Goal: Information Seeking & Learning: Learn about a topic

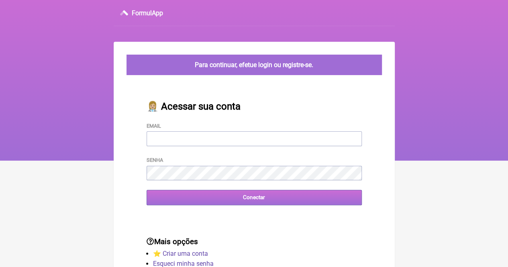
type input "[EMAIL_ADDRESS][DOMAIN_NAME]"
click at [250, 198] on input "Conectar" at bounding box center [254, 197] width 215 height 15
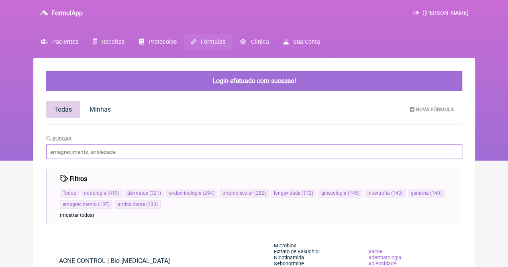
click at [64, 149] on input "Buscar" at bounding box center [254, 151] width 416 height 15
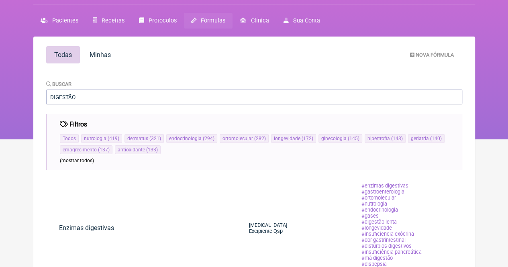
scroll to position [18, 0]
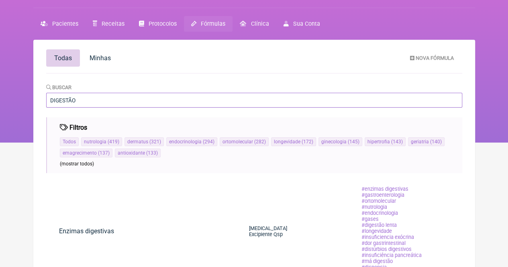
drag, startPoint x: 104, startPoint y: 102, endPoint x: 0, endPoint y: 74, distance: 107.8
click at [0, 75] on div "FormulApp (ANA PAULA FERREIRA DA SILVEIRA) Sair Pacientes Receitas Protocolos F…" at bounding box center [254, 62] width 508 height 161
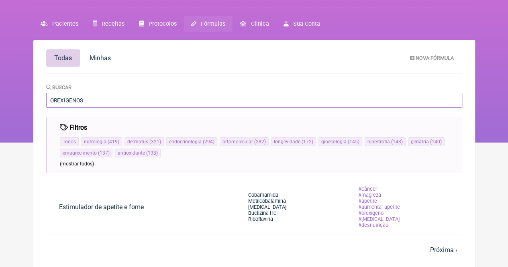
type input "OREXIGENOS"
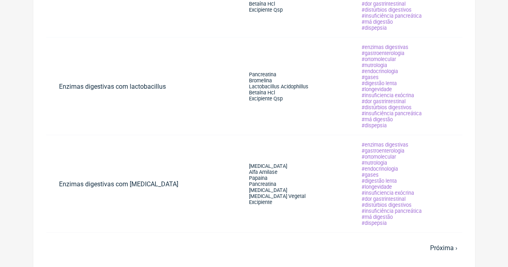
scroll to position [775, 0]
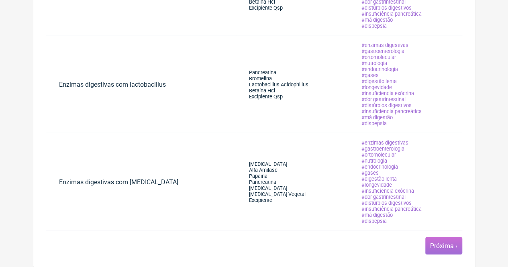
click at [452, 247] on link "Próxima ›" at bounding box center [443, 246] width 27 height 8
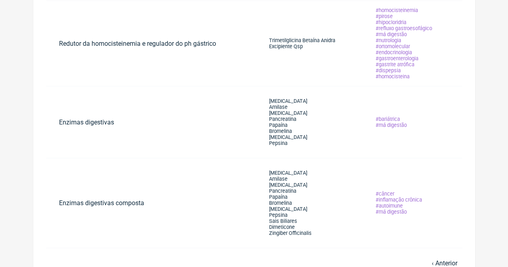
scroll to position [318, 0]
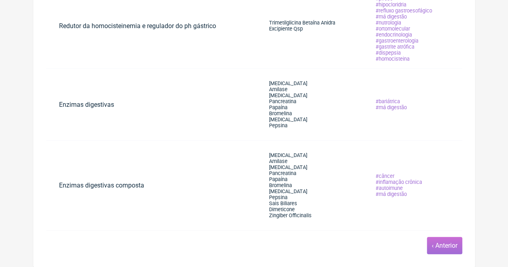
click at [443, 248] on link "‹ Anterior" at bounding box center [445, 246] width 26 height 8
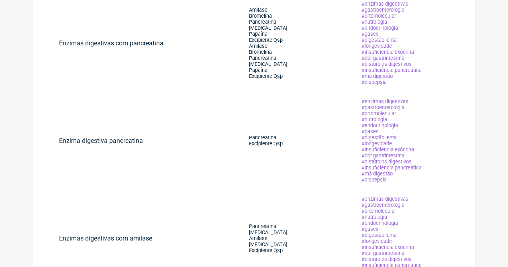
scroll to position [308, 0]
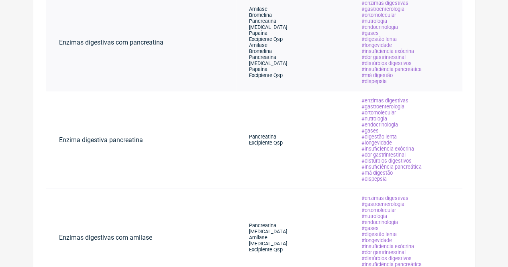
click at [249, 11] on span "Amilase" at bounding box center [258, 9] width 18 height 6
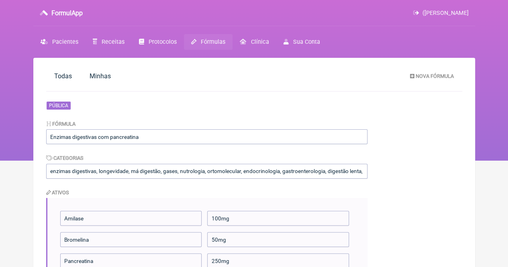
scroll to position [308, 0]
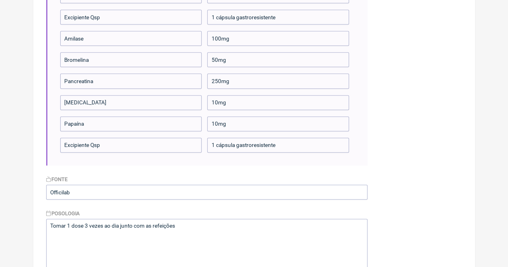
scroll to position [318, 0]
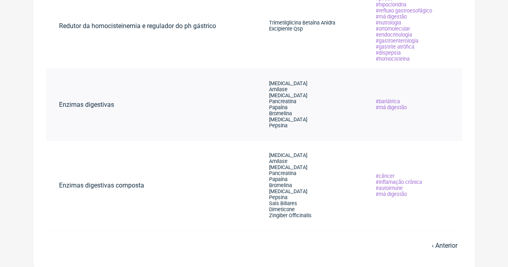
click at [272, 81] on span "Protease" at bounding box center [288, 83] width 38 height 6
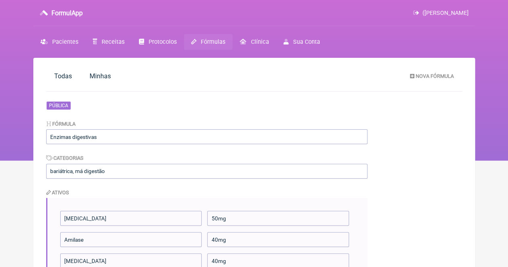
scroll to position [318, 0]
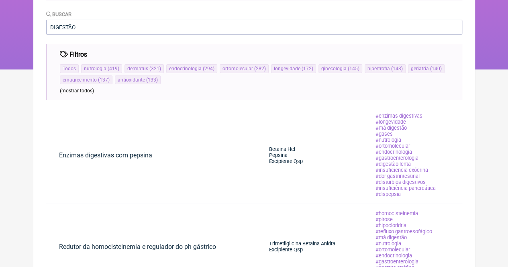
scroll to position [318, 0]
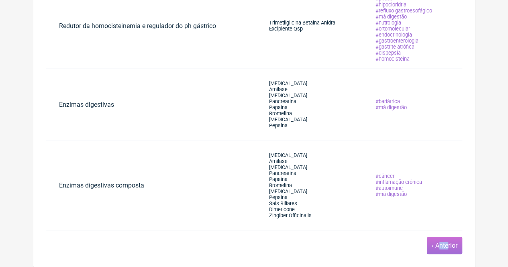
drag, startPoint x: 448, startPoint y: 253, endPoint x: 435, endPoint y: 253, distance: 12.1
click at [437, 253] on span "‹ Anterior" at bounding box center [444, 245] width 35 height 17
click at [295, 126] on li "Pepsina" at bounding box center [288, 126] width 38 height 6
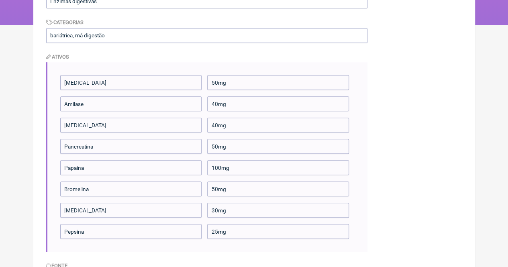
scroll to position [143, 0]
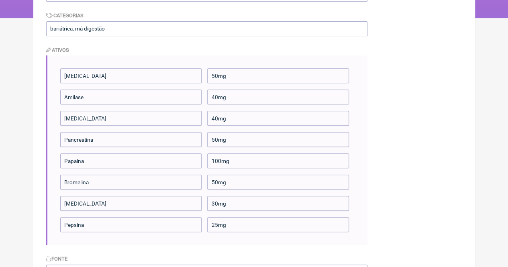
drag, startPoint x: 230, startPoint y: 110, endPoint x: 99, endPoint y: 95, distance: 131.9
click at [129, 101] on div "Protease 50mg Amilase 40mg Lipase 40mg Pancreatina 50mg Papaína 100mg Bromelina…" at bounding box center [206, 150] width 321 height 190
drag, startPoint x: 66, startPoint y: 77, endPoint x: 233, endPoint y: 74, distance: 167.5
click at [245, 70] on li "Protease 50mg" at bounding box center [207, 75] width 294 height 15
click at [227, 77] on input "50mg" at bounding box center [278, 75] width 142 height 15
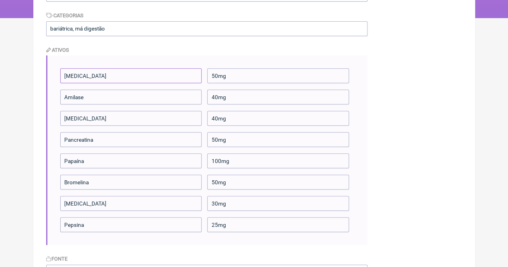
drag, startPoint x: 61, startPoint y: 80, endPoint x: 265, endPoint y: 198, distance: 235.7
click at [247, 225] on ul "Protease 50mg Amilase 40mg Lipase 40mg Pancreatina 50mg Papaína 100mg Bromelina…" at bounding box center [207, 150] width 294 height 164
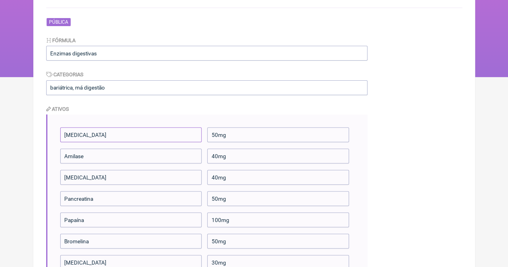
scroll to position [71, 0]
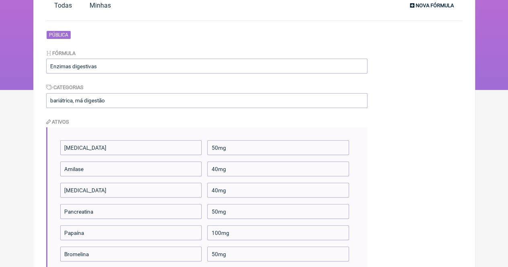
click at [430, 5] on span "Nova Fórmula" at bounding box center [435, 5] width 38 height 6
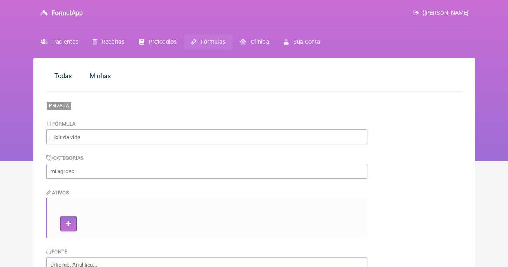
drag, startPoint x: 508, startPoint y: 48, endPoint x: 498, endPoint y: 133, distance: 85.8
click at [501, 141] on nav "FormulApp (ANA PAULA FERREIRA DA SILVEIRA) Sair Pacientes Receitas Protocolos F…" at bounding box center [254, 80] width 508 height 161
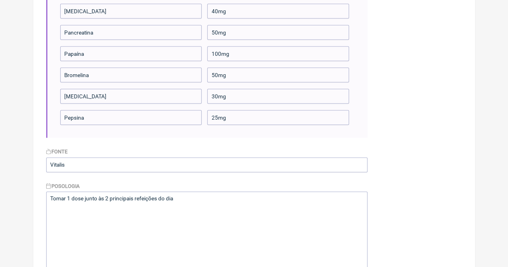
scroll to position [251, 0]
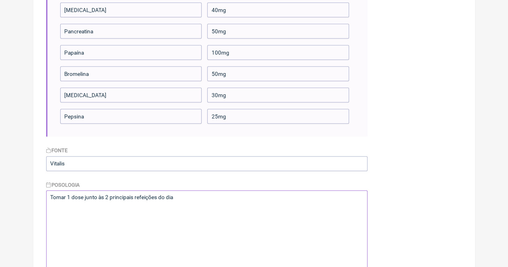
click at [217, 236] on textarea "Tomar 1 dose junto às 2 principais refeições do dia" at bounding box center [206, 230] width 321 height 80
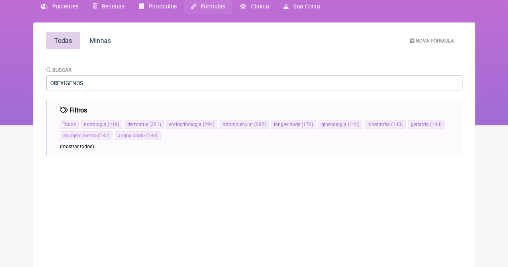
scroll to position [58, 0]
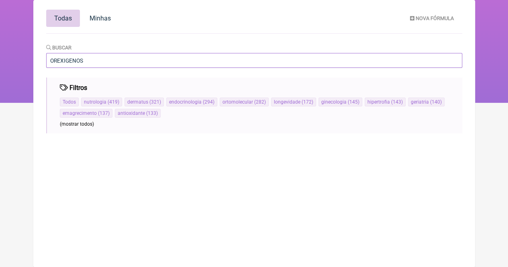
drag, startPoint x: 109, startPoint y: 58, endPoint x: 0, endPoint y: 46, distance: 109.9
click at [0, 46] on div "FormulApp (ANA PAULA FERREIRA DA SILVEIRA) Sair Pacientes Receitas Protocolos F…" at bounding box center [254, 22] width 508 height 161
type input "FOME"
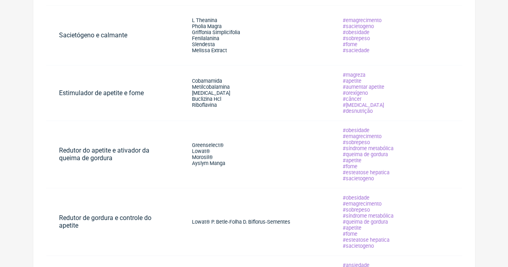
scroll to position [278, 0]
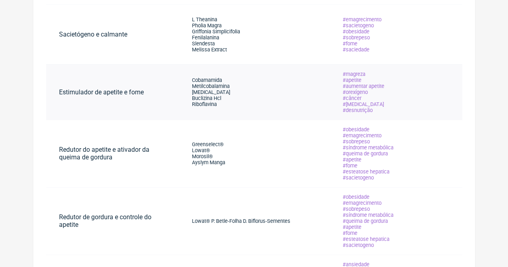
click at [218, 94] on li "Piridoxina" at bounding box center [211, 92] width 38 height 6
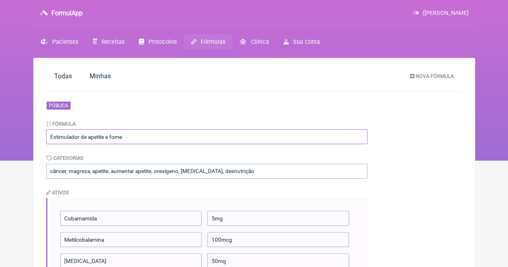
drag, startPoint x: 136, startPoint y: 139, endPoint x: 14, endPoint y: 135, distance: 122.6
click at [14, 134] on div "FormulApp (ANA PAULA FERREIRA DA SILVEIRA) Sair Pacientes Receitas Protocolos F…" at bounding box center [254, 80] width 508 height 161
drag, startPoint x: 131, startPoint y: 137, endPoint x: 0, endPoint y: 110, distance: 134.1
click at [0, 110] on div "FormulApp (ANA PAULA FERREIRA DA SILVEIRA) Sair Pacientes Receitas Protocolos F…" at bounding box center [254, 80] width 508 height 161
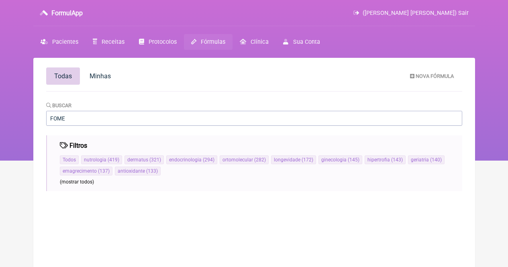
scroll to position [58, 0]
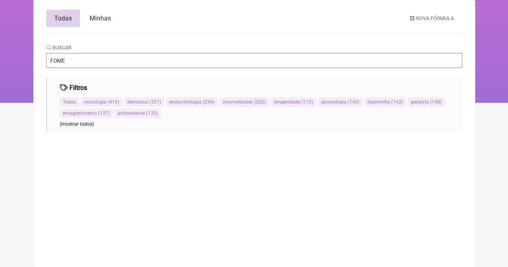
drag, startPoint x: 77, startPoint y: 63, endPoint x: 25, endPoint y: 58, distance: 52.5
click at [25, 58] on div "FormulApp ([PERSON_NAME] [PERSON_NAME]) Sair [GEOGRAPHIC_DATA] Receitas Protoco…" at bounding box center [254, 22] width 508 height 161
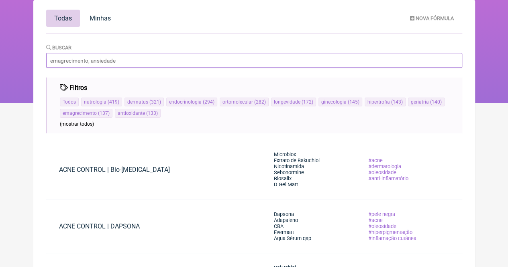
click at [56, 57] on input "Buscar" at bounding box center [254, 60] width 416 height 15
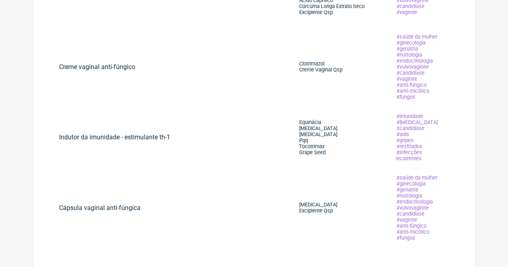
scroll to position [512, 0]
type input "candidiasse"
click at [171, 124] on td "Indutor da imunidade - estimulante th-1" at bounding box center [166, 136] width 240 height 61
click at [172, 124] on td "Indutor da imunidade - estimulante th-1" at bounding box center [166, 136] width 240 height 61
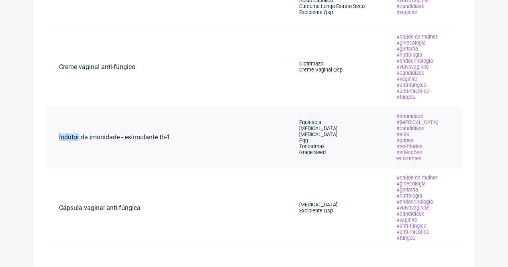
click at [308, 137] on span "Pqq" at bounding box center [303, 140] width 9 height 6
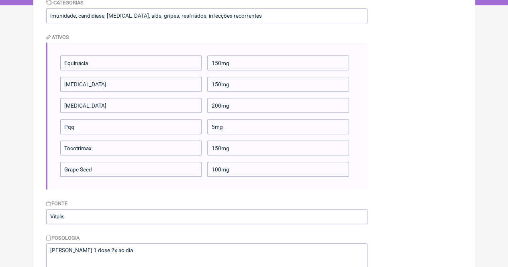
scroll to position [161, 0]
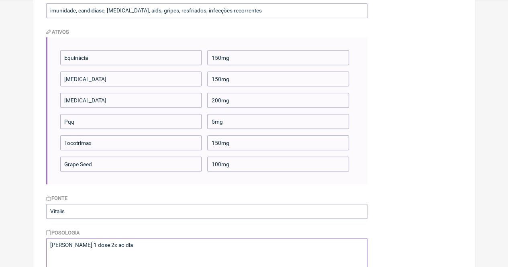
drag, startPoint x: 122, startPoint y: 242, endPoint x: 32, endPoint y: 235, distance: 90.3
drag, startPoint x: 111, startPoint y: 179, endPoint x: 70, endPoint y: 72, distance: 114.3
click at [74, 75] on div "Equinácia 150mg [MEDICAL_DATA] 150mg [MEDICAL_DATA] 200mg Pqq 5mg Tocotrimax 15…" at bounding box center [206, 110] width 321 height 147
drag, startPoint x: 67, startPoint y: 57, endPoint x: 218, endPoint y: 155, distance: 180.8
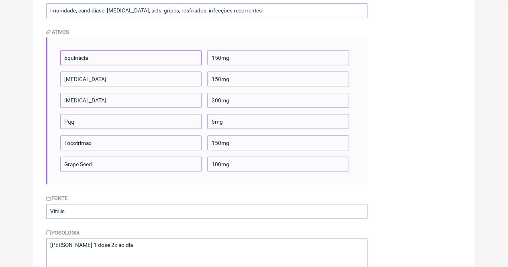
click at [218, 155] on ul "Equinácia 150mg [MEDICAL_DATA] 150mg [MEDICAL_DATA] 200mg Pqq 5mg Tocotrimax 15…" at bounding box center [207, 110] width 294 height 121
drag, startPoint x: 229, startPoint y: 160, endPoint x: 100, endPoint y: 170, distance: 129.3
click at [101, 170] on div "Equinácia 150mg [MEDICAL_DATA] 150mg [MEDICAL_DATA] 200mg Pqq 5mg Tocotrimax 15…" at bounding box center [206, 110] width 321 height 147
drag, startPoint x: 86, startPoint y: 58, endPoint x: 93, endPoint y: 61, distance: 7.8
click at [86, 59] on input "Equinácia" at bounding box center [131, 57] width 142 height 15
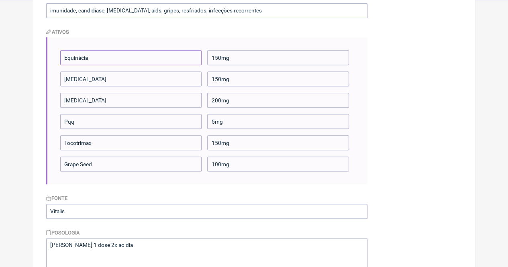
drag, startPoint x: 103, startPoint y: 60, endPoint x: 50, endPoint y: 53, distance: 53.1
click at [50, 53] on div "Equinácia 150mg [MEDICAL_DATA] 150mg [MEDICAL_DATA] 200mg Pqq 5mg Tocotrimax 15…" at bounding box center [206, 110] width 321 height 147
drag, startPoint x: 103, startPoint y: 142, endPoint x: 47, endPoint y: 131, distance: 56.5
click at [46, 131] on div "Equinácia 150mg [MEDICAL_DATA] 150mg [MEDICAL_DATA] 200mg Pqq 5mg Tocotrimax 15…" at bounding box center [206, 110] width 321 height 147
click at [92, 85] on input "[MEDICAL_DATA]" at bounding box center [131, 79] width 142 height 15
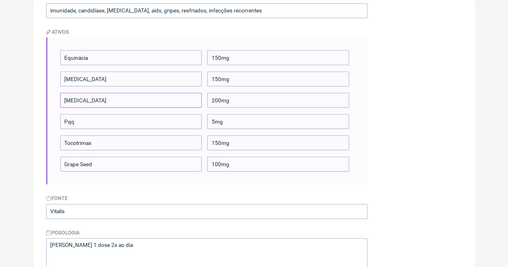
drag, startPoint x: 96, startPoint y: 98, endPoint x: 45, endPoint y: 87, distance: 52.2
click at [45, 87] on main "Todas [GEOGRAPHIC_DATA] Nova Fórmula Pública Fórmula Indutor da imunidade - est…" at bounding box center [254, 184] width 442 height 575
drag, startPoint x: 98, startPoint y: 162, endPoint x: 58, endPoint y: 151, distance: 42.1
click at [58, 151] on div "Equinácia 150mg [MEDICAL_DATA] 150mg [MEDICAL_DATA] 200mg Pqq 5mg Tocotrimax 15…" at bounding box center [206, 110] width 321 height 147
